Goal: Navigation & Orientation: Find specific page/section

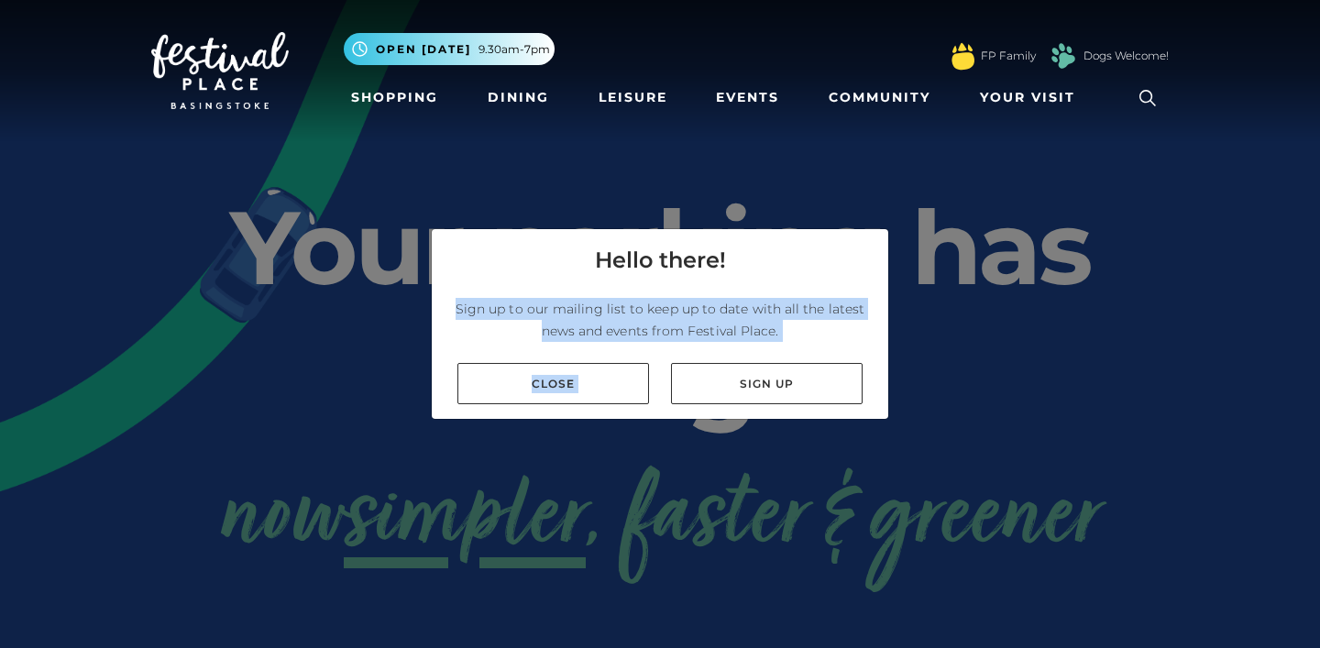
drag, startPoint x: 725, startPoint y: 372, endPoint x: 560, endPoint y: 295, distance: 182.1
click at [560, 295] on div "Hello there! Sign up to our mailing list to keep up to date with all the latest…" at bounding box center [660, 324] width 458 height 192
click at [566, 385] on link "Close" at bounding box center [553, 383] width 192 height 41
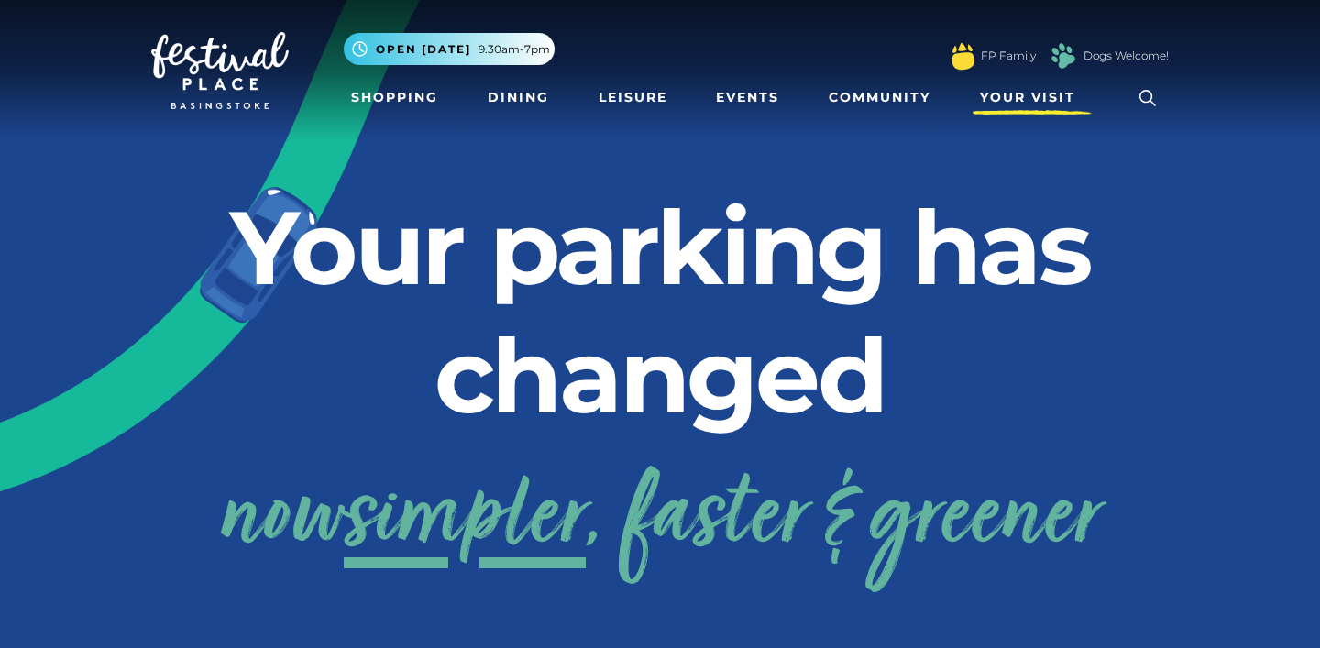
click at [1010, 95] on span "Your Visit" at bounding box center [1027, 97] width 95 height 19
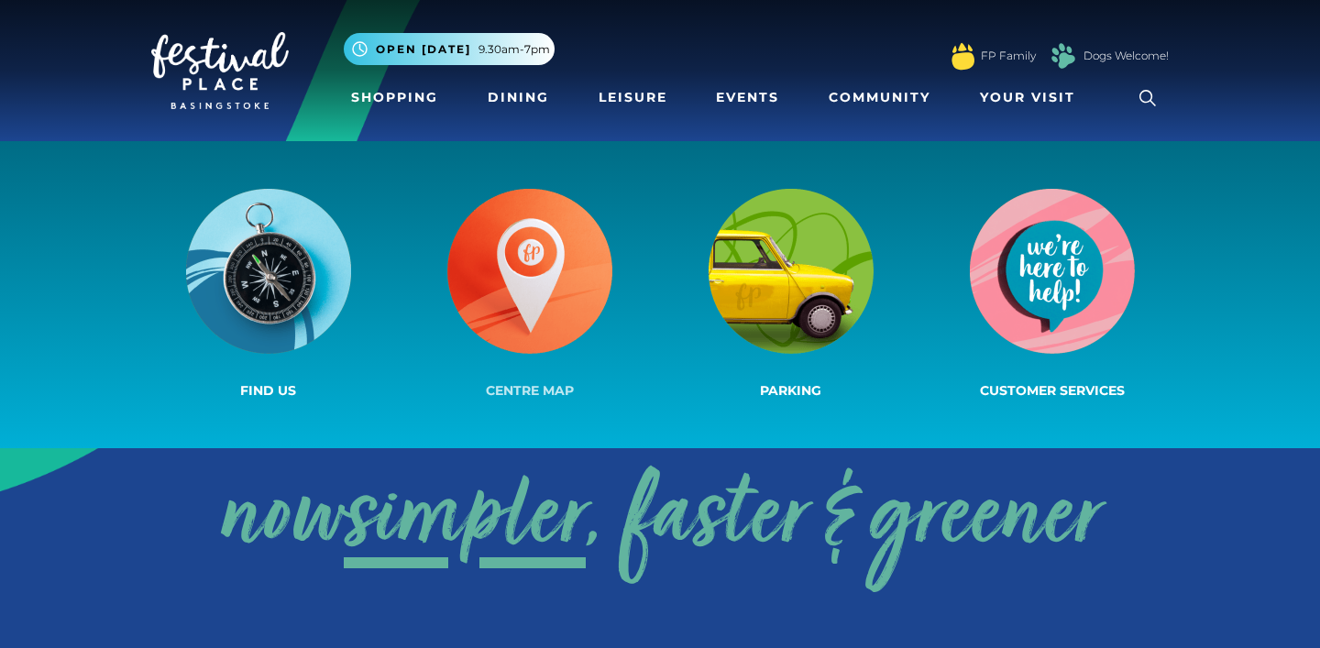
click at [544, 314] on img at bounding box center [529, 271] width 165 height 165
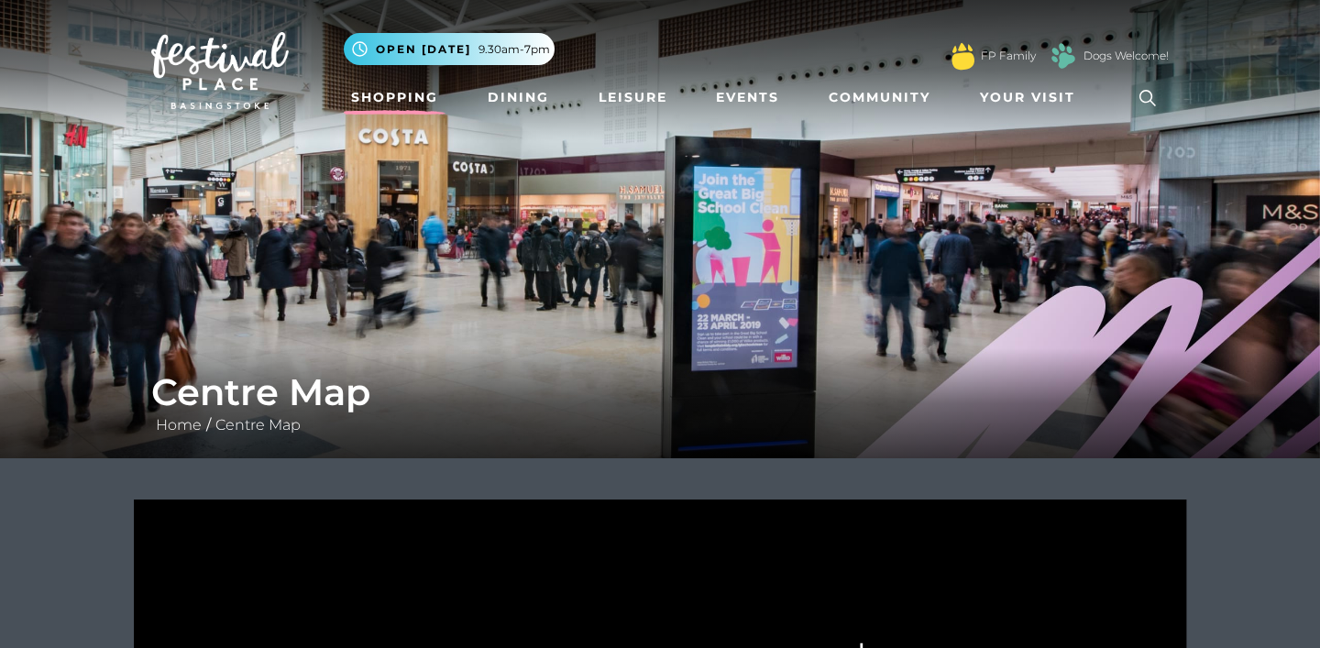
click at [418, 93] on link "Shopping" at bounding box center [395, 98] width 102 height 34
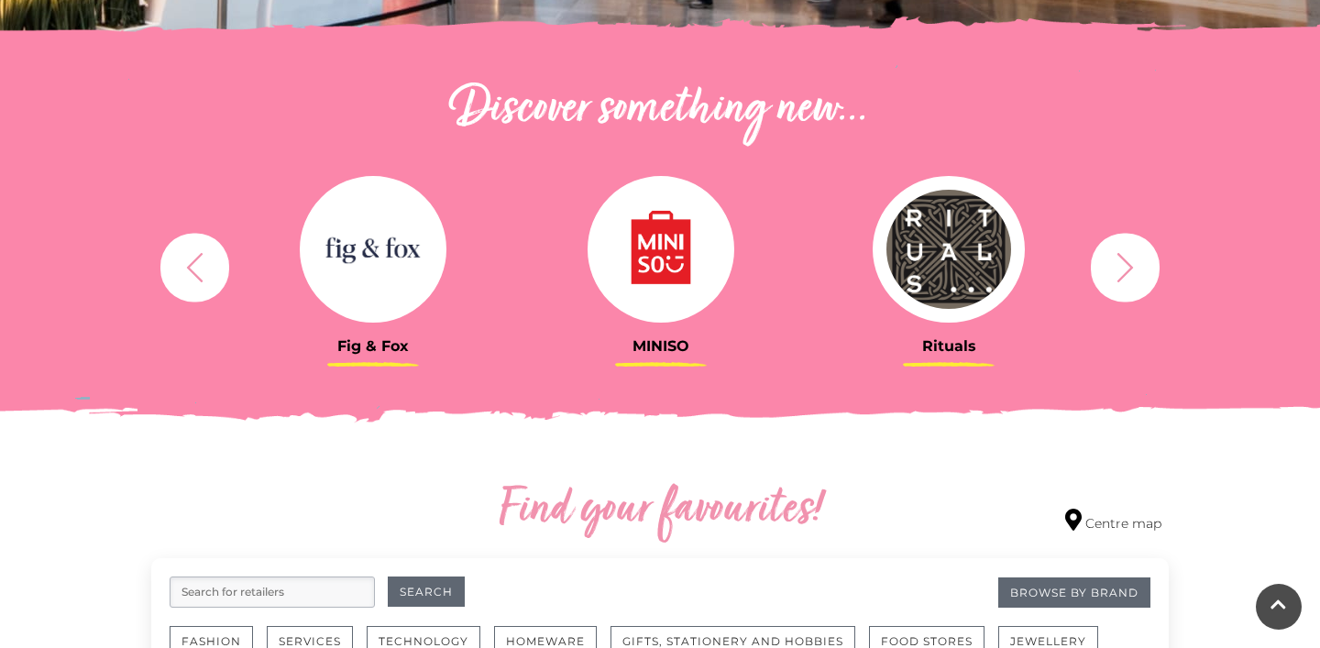
scroll to position [599, 0]
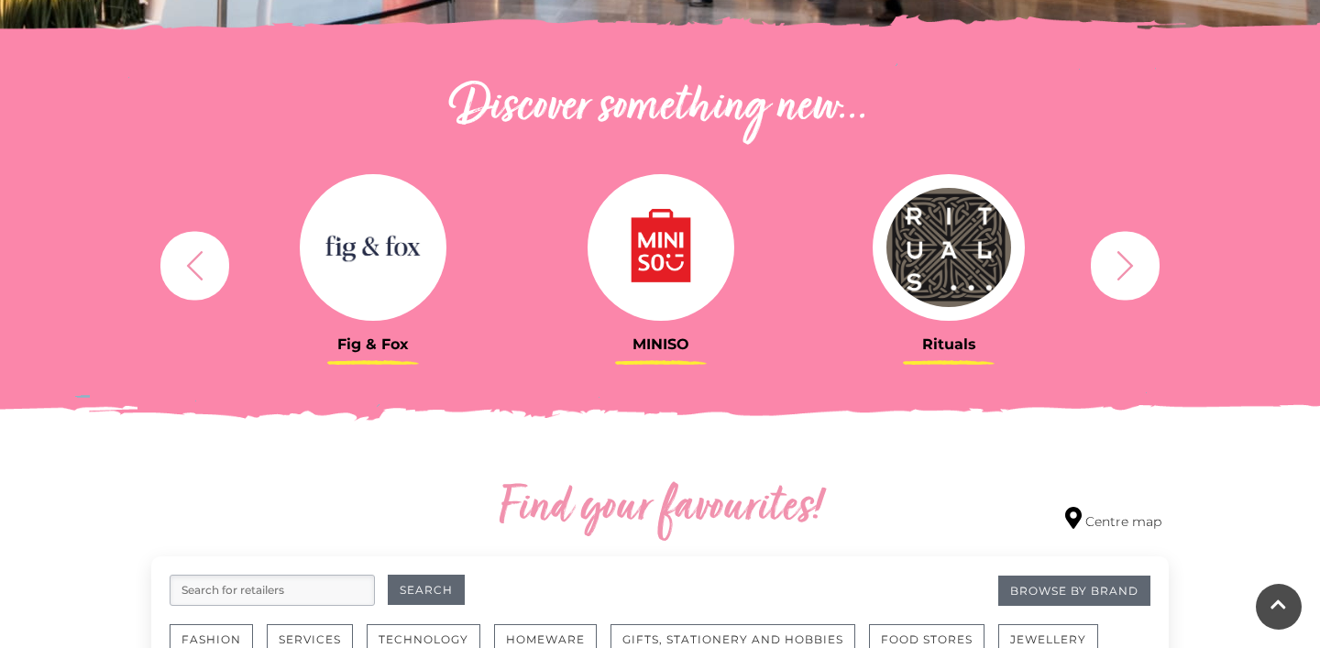
click at [1104, 251] on button "button" at bounding box center [1125, 265] width 69 height 69
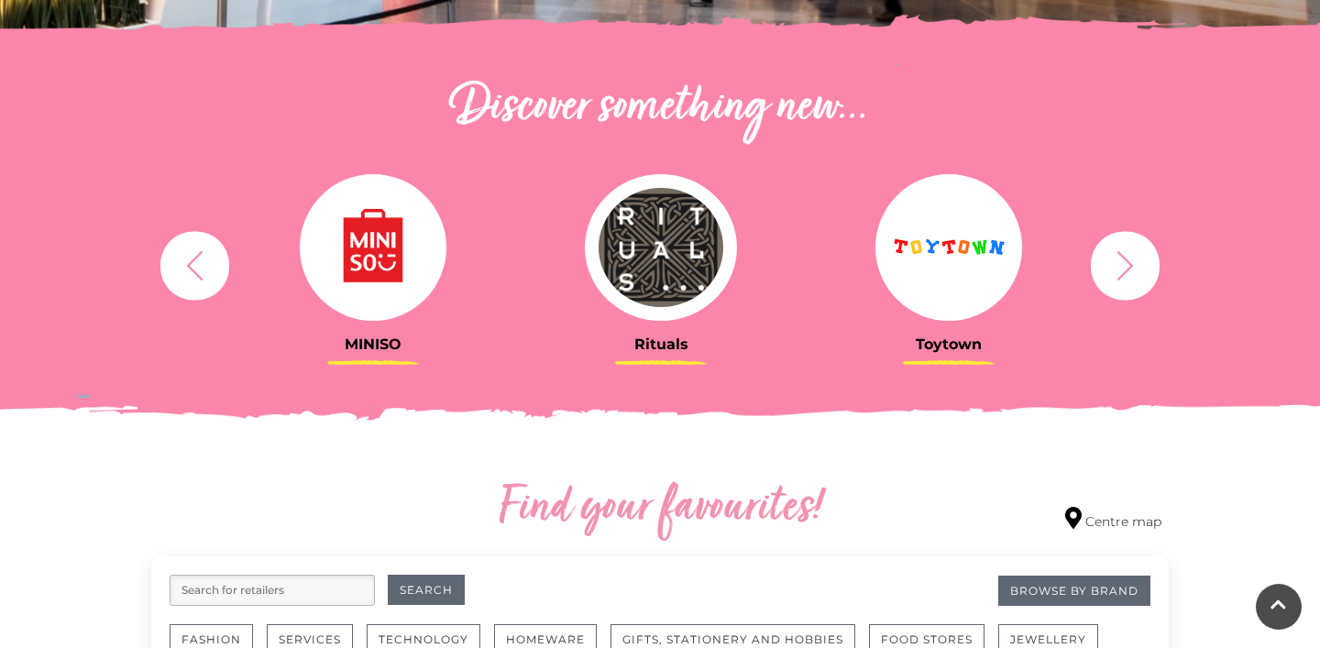
click at [1104, 251] on button "button" at bounding box center [1125, 265] width 69 height 69
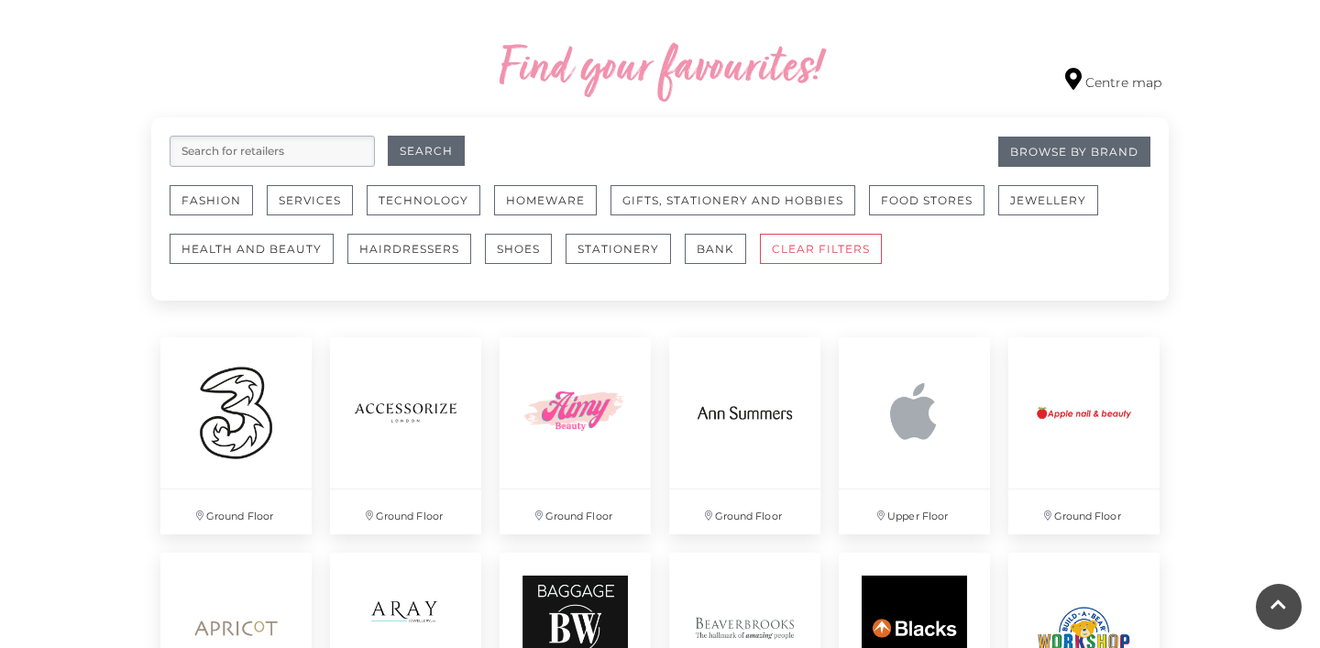
scroll to position [0, 0]
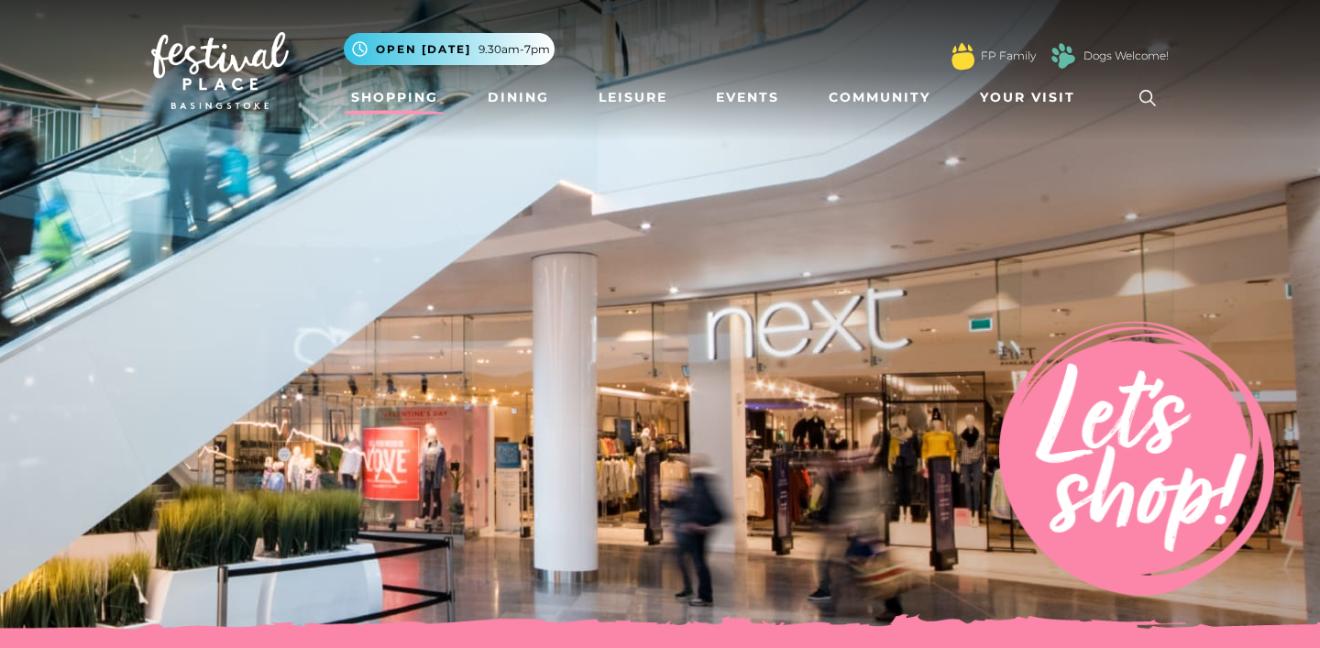
click at [400, 99] on link "Shopping" at bounding box center [395, 98] width 102 height 34
